Goal: Task Accomplishment & Management: Use online tool/utility

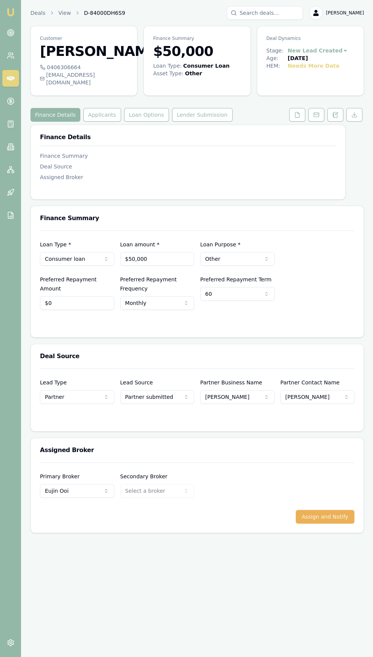
click at [13, 9] on img at bounding box center [10, 12] width 9 height 9
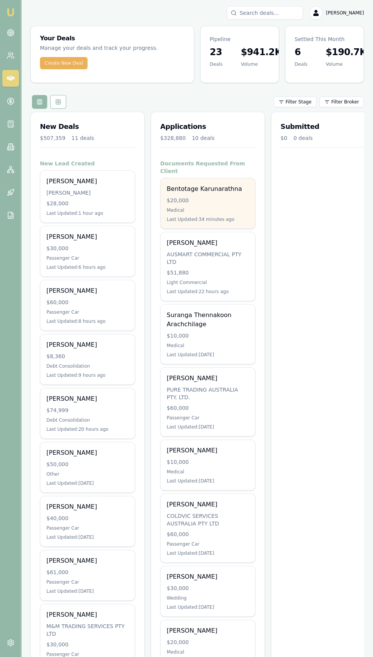
click at [176, 197] on div "$20,000" at bounding box center [208, 201] width 82 height 8
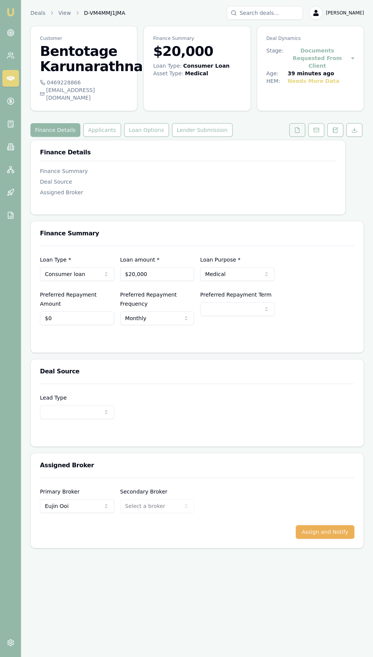
click at [297, 127] on icon at bounding box center [297, 130] width 6 height 6
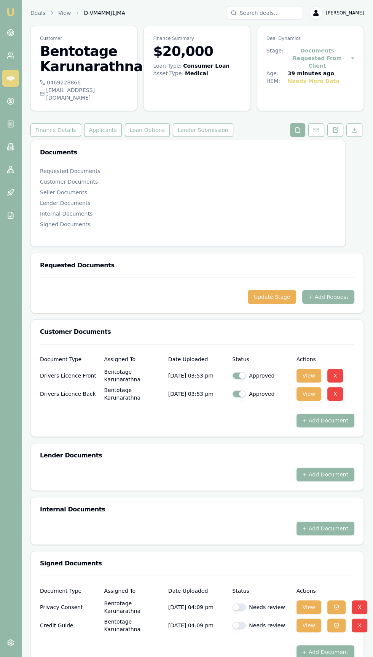
click at [240, 603] on button "button" at bounding box center [239, 607] width 14 height 8
checkbox input "true"
click at [245, 633] on div at bounding box center [197, 639] width 314 height 12
click at [241, 622] on button "button" at bounding box center [239, 626] width 14 height 8
checkbox input "true"
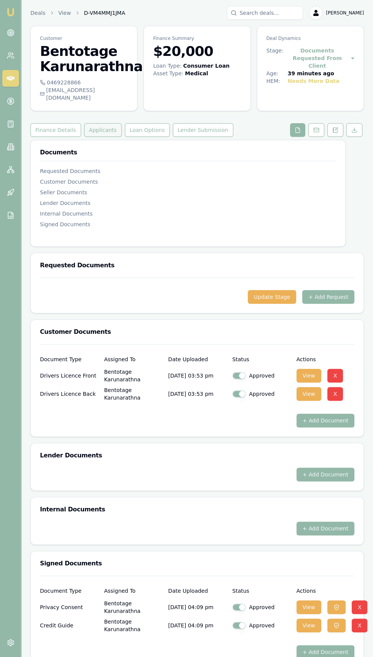
click at [91, 123] on button "Applicants" at bounding box center [103, 130] width 38 height 14
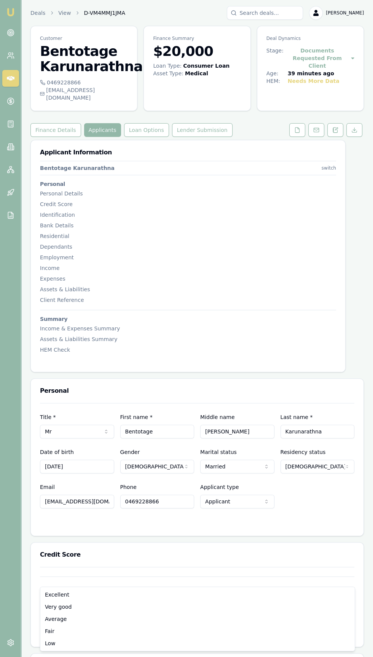
scroll to position [19, 0]
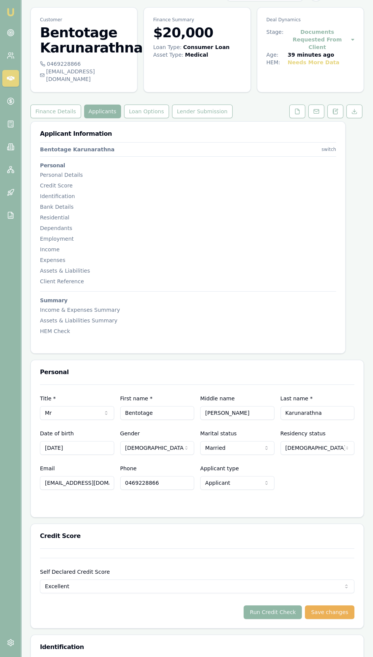
click at [279, 608] on button "Run Credit Check" at bounding box center [272, 612] width 58 height 14
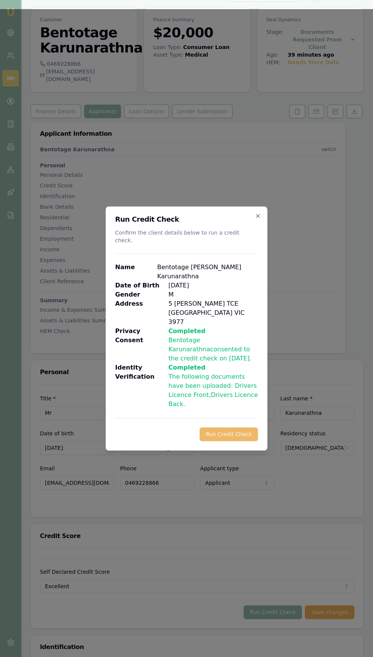
click at [246, 441] on button "Run Credit Check" at bounding box center [229, 434] width 58 height 14
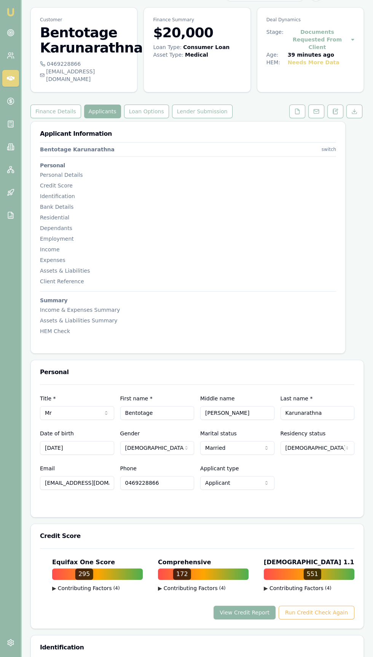
click at [260, 609] on button "View Credit Report" at bounding box center [244, 613] width 62 height 14
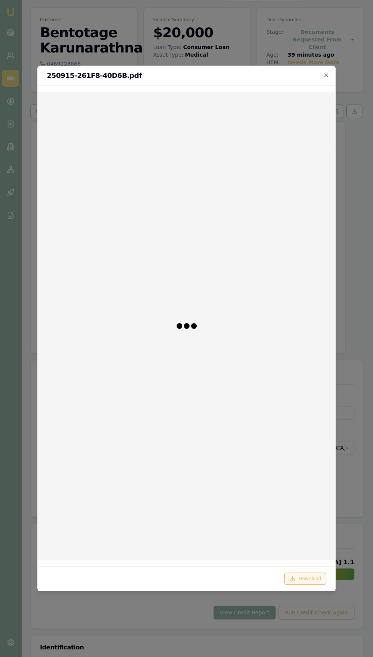
click at [312, 585] on button "Download" at bounding box center [305, 579] width 42 height 12
